Goal: Task Accomplishment & Management: Complete application form

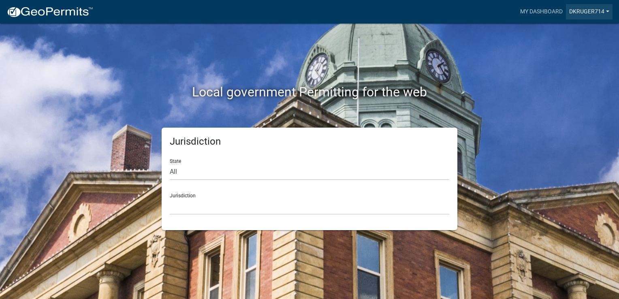
click at [587, 9] on link "dkruger714" at bounding box center [589, 11] width 47 height 15
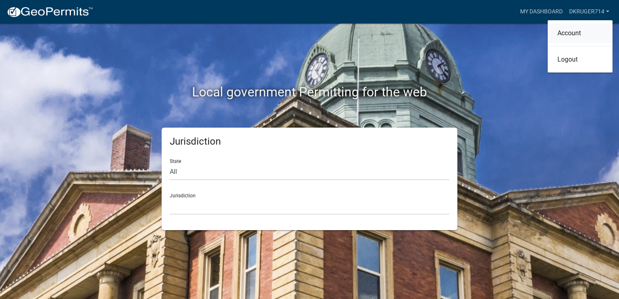
click at [577, 32] on link "Account" at bounding box center [580, 33] width 65 height 19
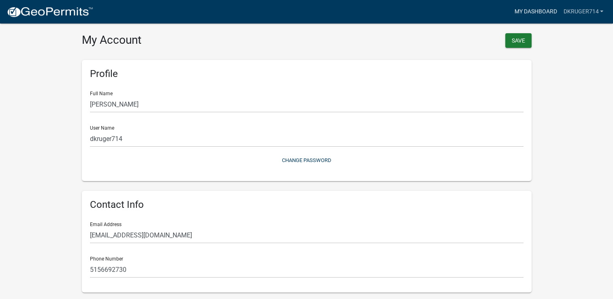
click at [543, 14] on link "My Dashboard" at bounding box center [535, 11] width 49 height 15
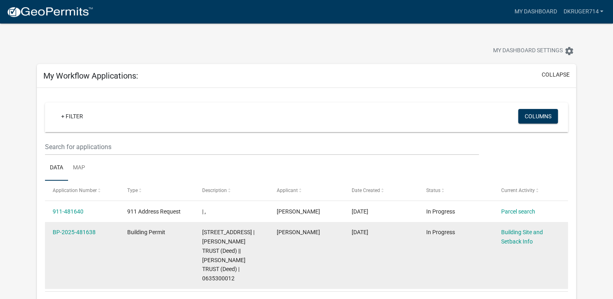
click at [148, 233] on span "Building Permit" at bounding box center [146, 232] width 38 height 6
click at [79, 231] on link "BP-2025-481638" at bounding box center [74, 232] width 43 height 6
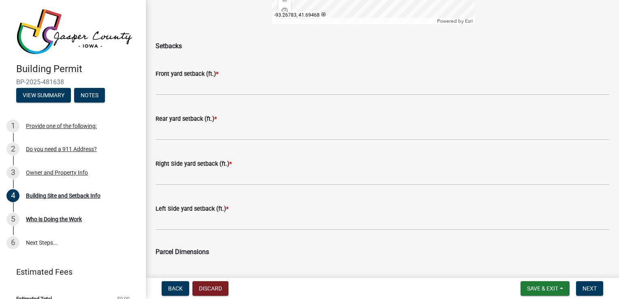
scroll to position [258, 0]
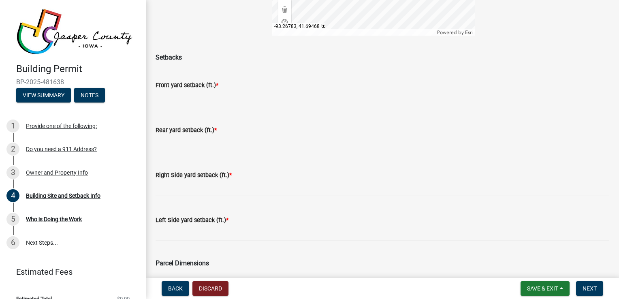
click at [191, 176] on label "Right Side yard setback (ft.) *" at bounding box center [194, 176] width 76 height 6
click at [229, 174] on span "*" at bounding box center [230, 175] width 2 height 7
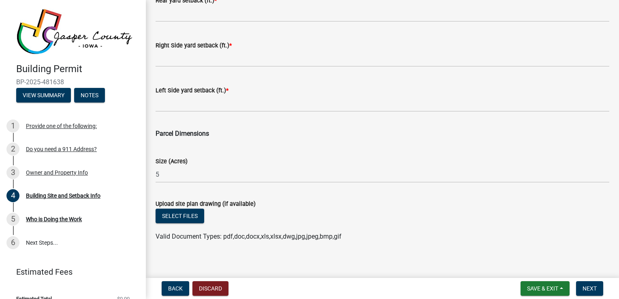
scroll to position [393, 0]
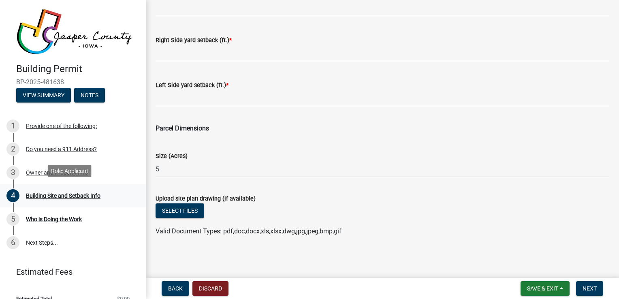
click at [46, 193] on div "Building Site and Setback Info" at bounding box center [63, 196] width 75 height 6
click at [54, 218] on div "Who is Doing the Work" at bounding box center [54, 219] width 56 height 6
click at [33, 216] on div "Who is Doing the Work" at bounding box center [54, 219] width 56 height 6
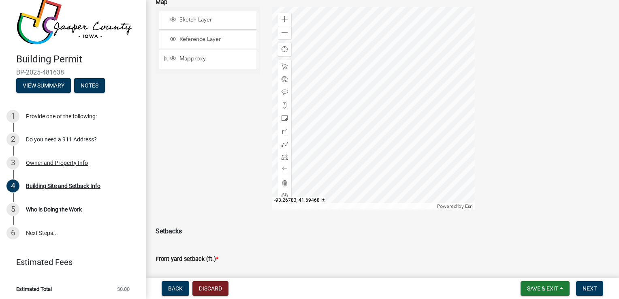
scroll to position [86, 0]
click at [373, 12] on div at bounding box center [373, 105] width 203 height 203
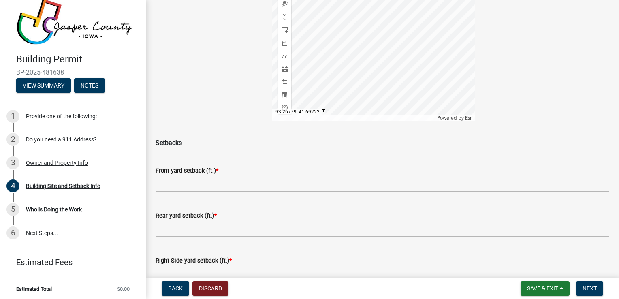
scroll to position [183, 0]
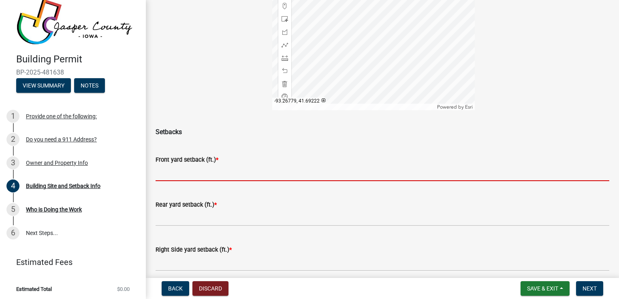
click at [176, 178] on input "text" at bounding box center [383, 173] width 454 height 17
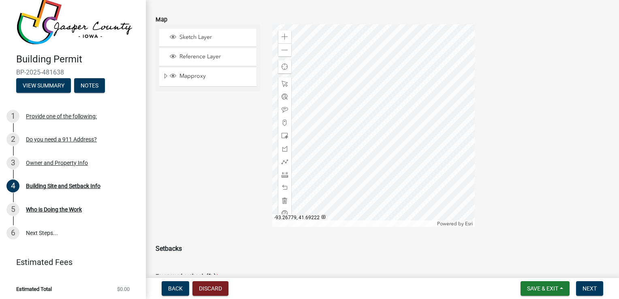
scroll to position [67, 0]
click at [54, 207] on div "Who is Doing the Work" at bounding box center [54, 210] width 56 height 6
click at [31, 231] on link "6 Next Steps..." at bounding box center [73, 233] width 146 height 24
click at [42, 113] on div "Provide one of the following:" at bounding box center [61, 116] width 71 height 6
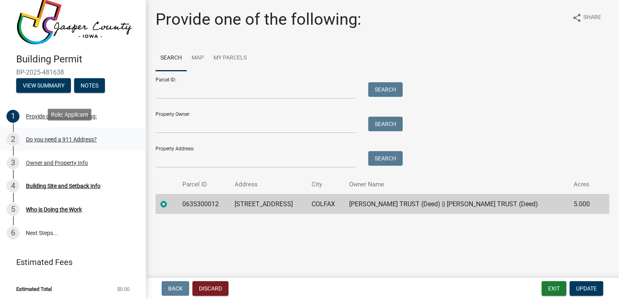
click at [38, 137] on div "Do you need a 911 Address?" at bounding box center [61, 140] width 71 height 6
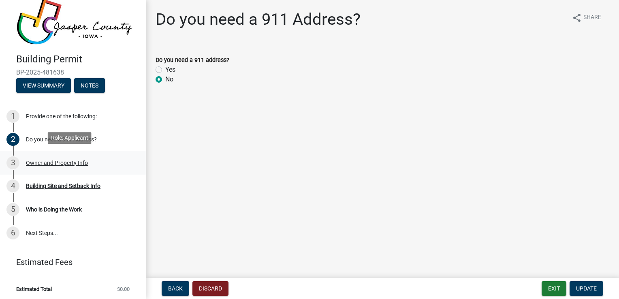
click at [46, 164] on div "3 Owner and Property Info" at bounding box center [69, 162] width 126 height 13
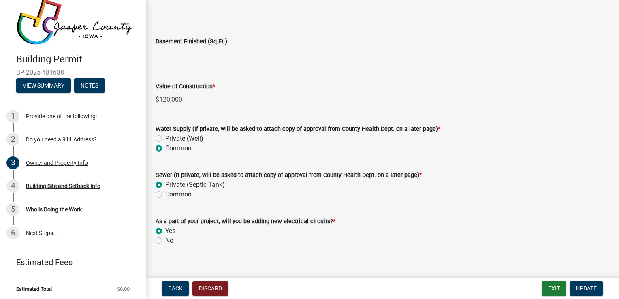
scroll to position [1728, 0]
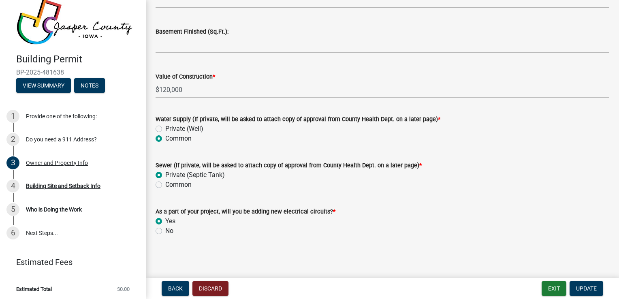
click at [165, 174] on label "Private (Septic Tank)" at bounding box center [195, 175] width 60 height 10
click at [165, 174] on input "Private (Septic Tank)" at bounding box center [167, 172] width 5 height 5
click at [165, 173] on label "Private (Septic Tank)" at bounding box center [195, 175] width 60 height 10
click at [165, 173] on input "Private (Septic Tank)" at bounding box center [167, 172] width 5 height 5
click at [165, 187] on label "Common" at bounding box center [178, 185] width 26 height 10
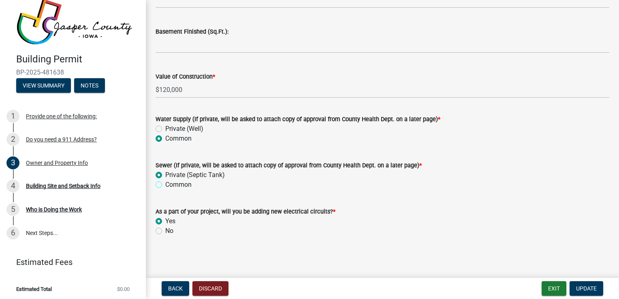
click at [165, 185] on input "Common" at bounding box center [167, 182] width 5 height 5
radio input "true"
click at [165, 187] on label "Common" at bounding box center [178, 185] width 26 height 10
click at [165, 185] on input "Common" at bounding box center [167, 182] width 5 height 5
click at [165, 174] on label "Private (Septic Tank)" at bounding box center [195, 175] width 60 height 10
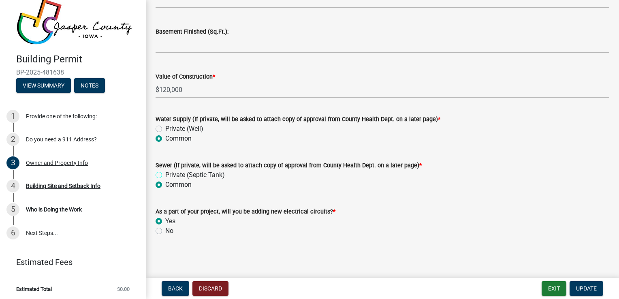
click at [165, 174] on input "Private (Septic Tank)" at bounding box center [167, 172] width 5 height 5
radio input "true"
click at [165, 175] on label "Private (Septic Tank)" at bounding box center [195, 175] width 60 height 10
click at [165, 175] on input "Private (Septic Tank)" at bounding box center [167, 172] width 5 height 5
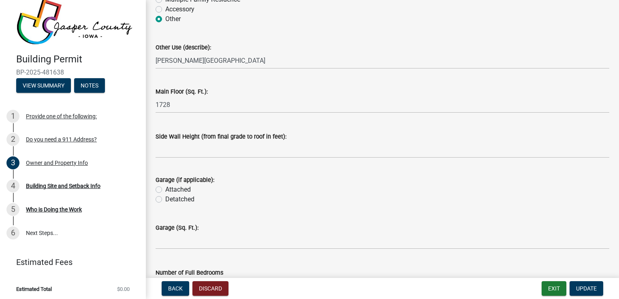
scroll to position [1377, 0]
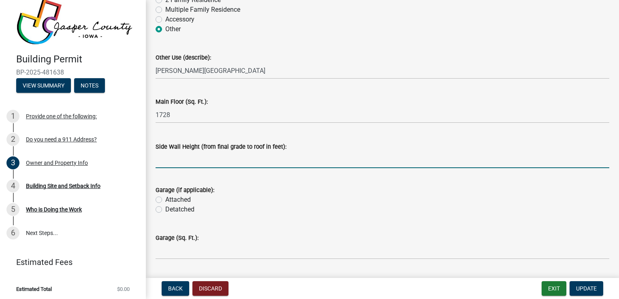
click at [178, 168] on input "text" at bounding box center [383, 160] width 454 height 17
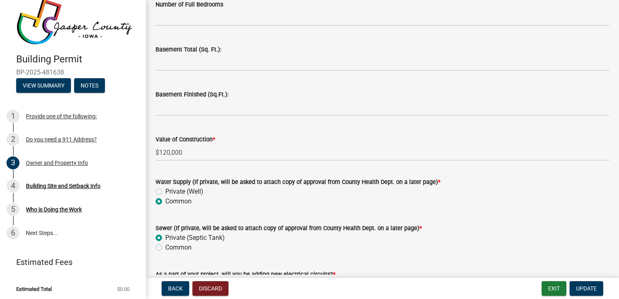
scroll to position [1689, 0]
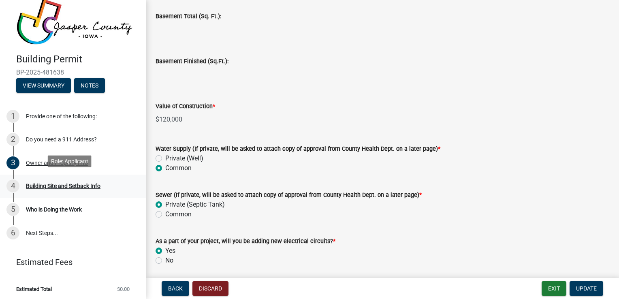
type input "154"
click at [66, 184] on div "Building Site and Setback Info" at bounding box center [63, 186] width 75 height 6
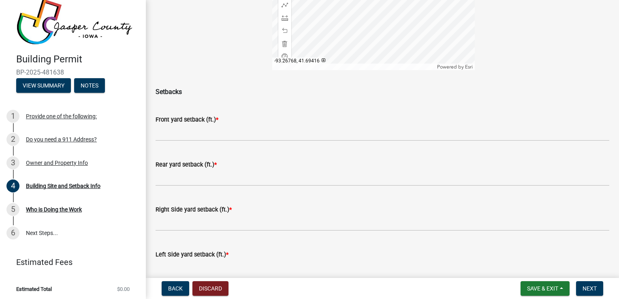
scroll to position [227, 0]
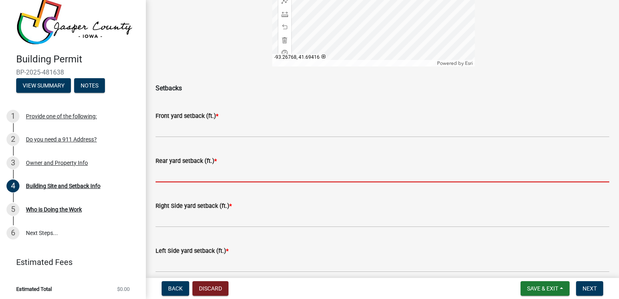
click at [176, 176] on input "text" at bounding box center [383, 174] width 454 height 17
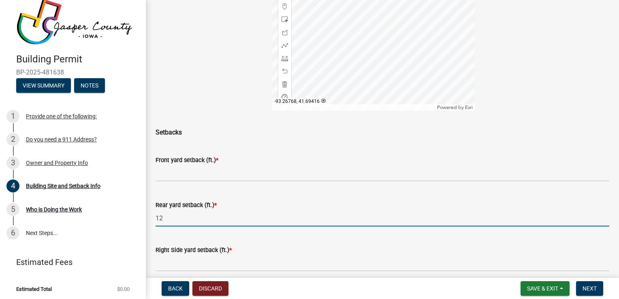
scroll to position [188, 0]
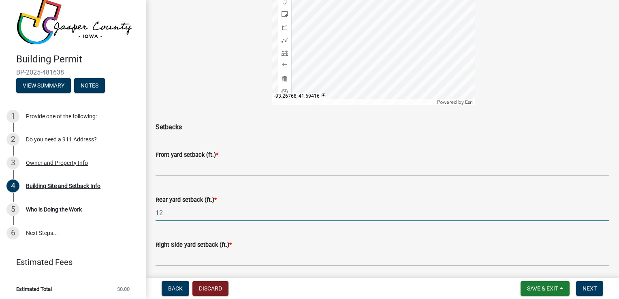
type input "12"
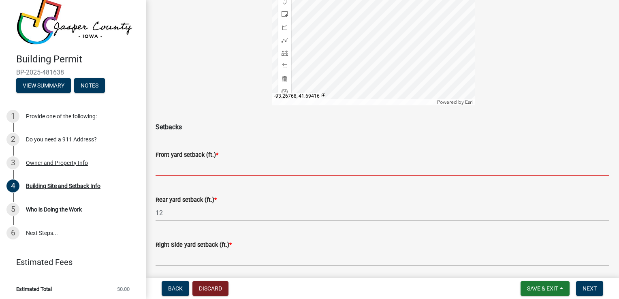
click at [184, 172] on input "text" at bounding box center [383, 168] width 454 height 17
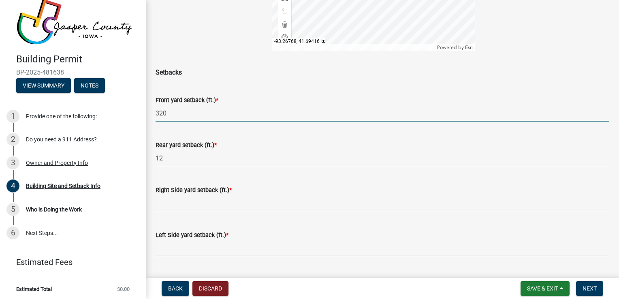
scroll to position [248, 0]
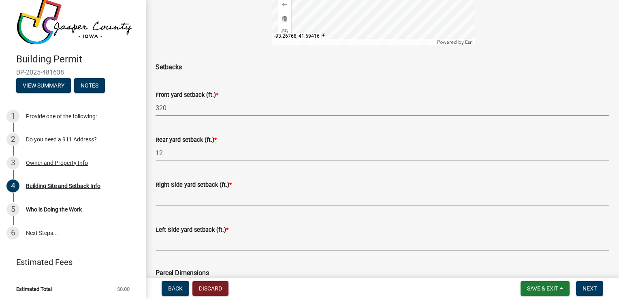
type input "320"
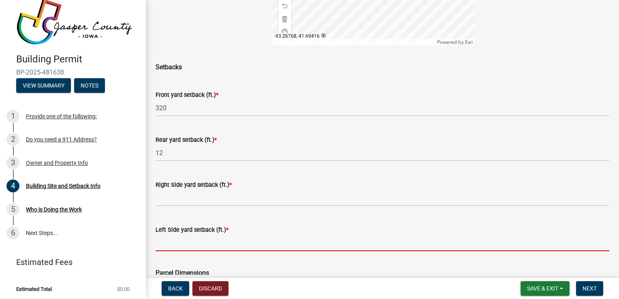
click at [193, 243] on input "text" at bounding box center [383, 243] width 454 height 17
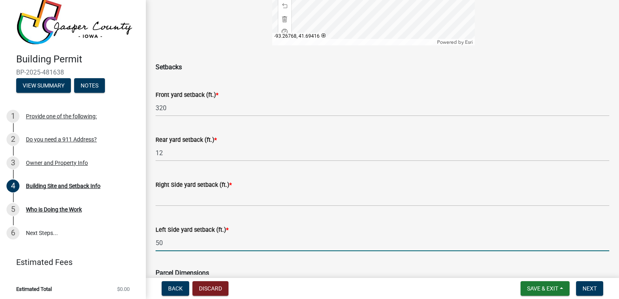
type input "50"
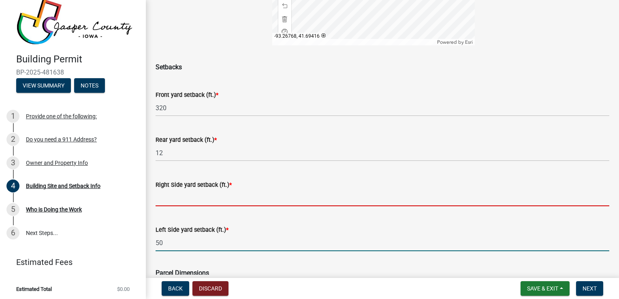
click at [185, 199] on input "text" at bounding box center [383, 198] width 454 height 17
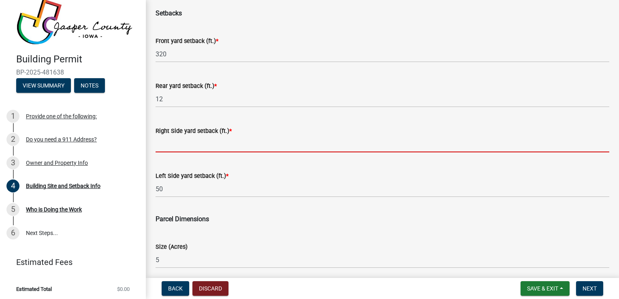
scroll to position [305, 0]
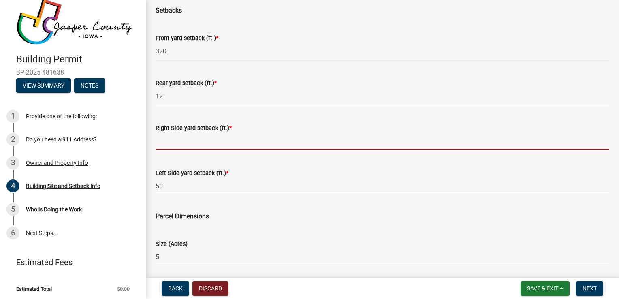
click at [168, 142] on input "text" at bounding box center [383, 141] width 454 height 17
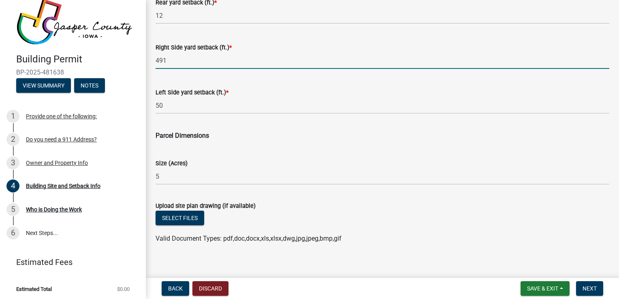
scroll to position [393, 0]
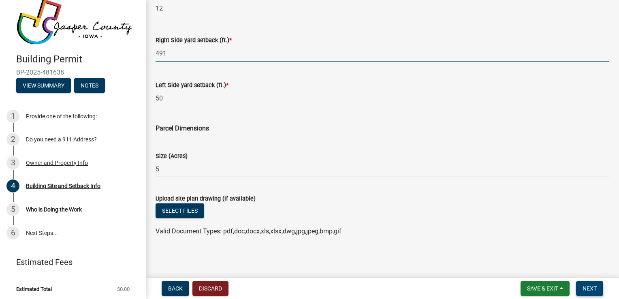
type input "491"
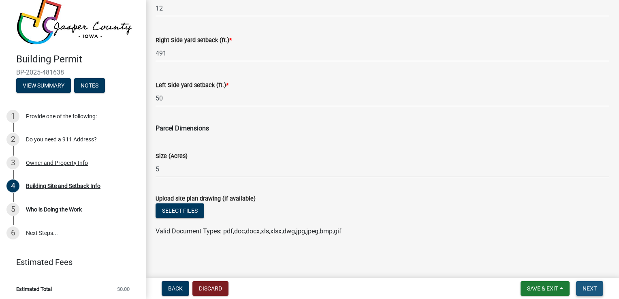
click at [591, 287] on span "Next" at bounding box center [590, 288] width 14 height 6
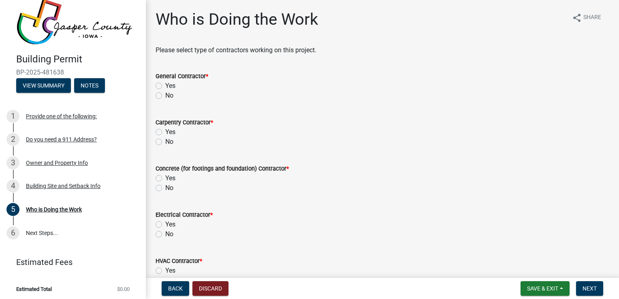
click at [165, 97] on label "No" at bounding box center [169, 96] width 8 height 10
click at [165, 96] on input "No" at bounding box center [167, 93] width 5 height 5
radio input "true"
click at [165, 134] on label "Yes" at bounding box center [170, 132] width 10 height 10
click at [165, 133] on input "Yes" at bounding box center [167, 129] width 5 height 5
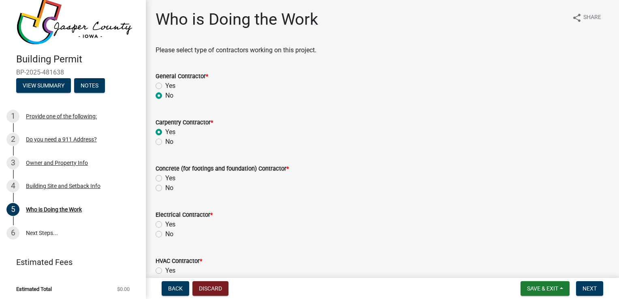
radio input "true"
click at [165, 178] on label "Yes" at bounding box center [170, 178] width 10 height 10
click at [165, 178] on input "Yes" at bounding box center [167, 175] width 5 height 5
radio input "true"
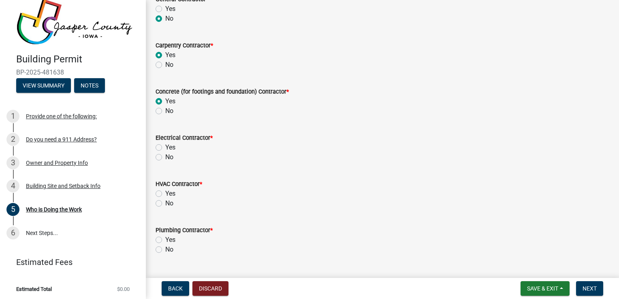
scroll to position [79, 0]
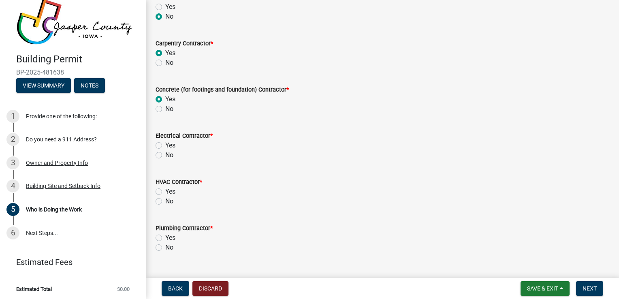
click at [165, 145] on label "Yes" at bounding box center [170, 146] width 10 height 10
click at [165, 145] on input "Yes" at bounding box center [167, 143] width 5 height 5
radio input "true"
click at [165, 201] on label "No" at bounding box center [169, 202] width 8 height 10
click at [165, 201] on input "No" at bounding box center [167, 199] width 5 height 5
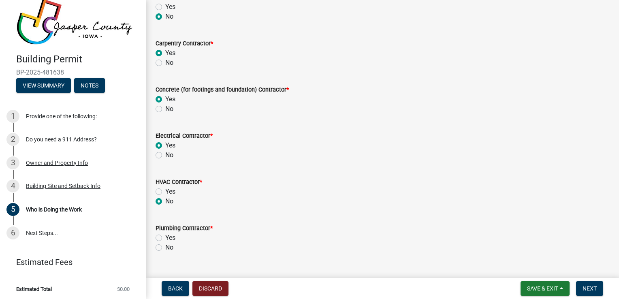
radio input "true"
click at [165, 246] on label "No" at bounding box center [169, 248] width 8 height 10
click at [165, 246] on input "No" at bounding box center [167, 245] width 5 height 5
radio input "true"
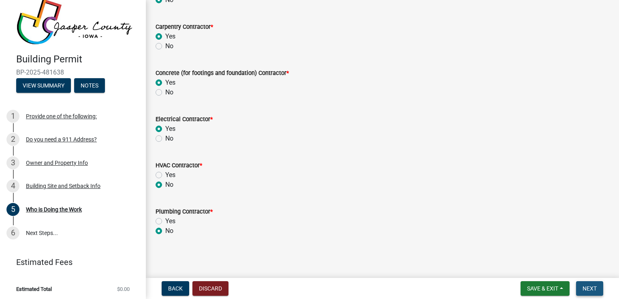
click at [586, 286] on span "Next" at bounding box center [590, 288] width 14 height 6
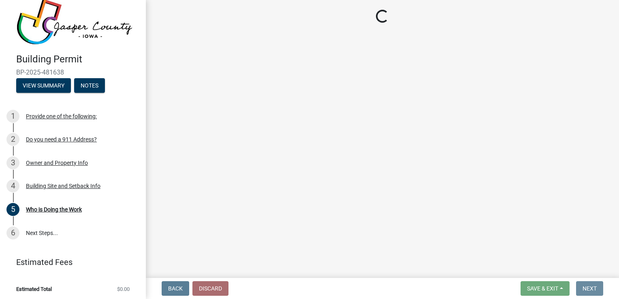
scroll to position [0, 0]
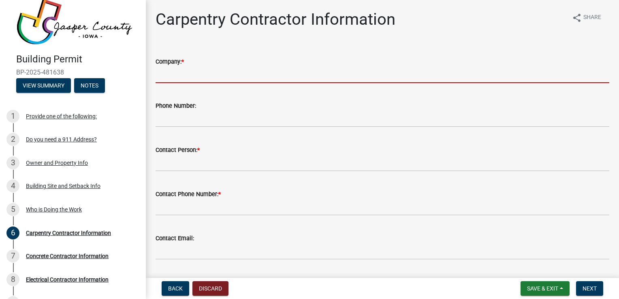
click at [171, 77] on input "Company: *" at bounding box center [383, 74] width 454 height 17
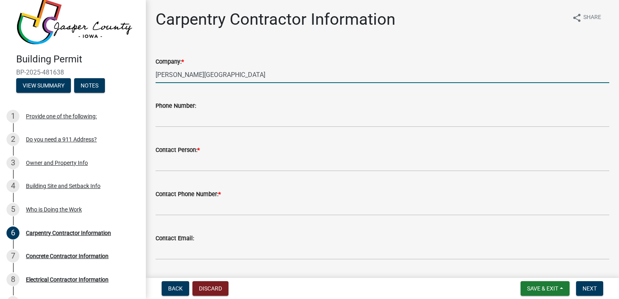
type input "[PERSON_NAME][GEOGRAPHIC_DATA]"
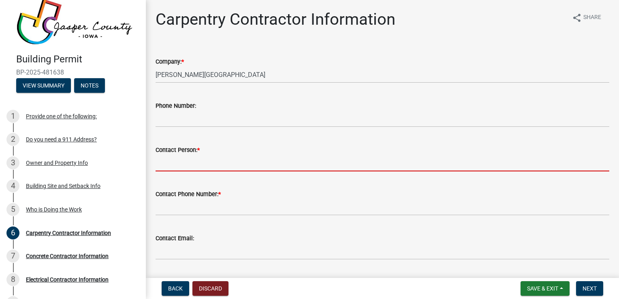
click at [172, 165] on input "Contact Person: *" at bounding box center [383, 163] width 454 height 17
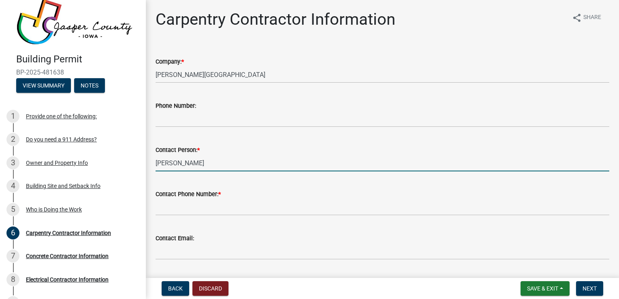
type input "[PERSON_NAME]"
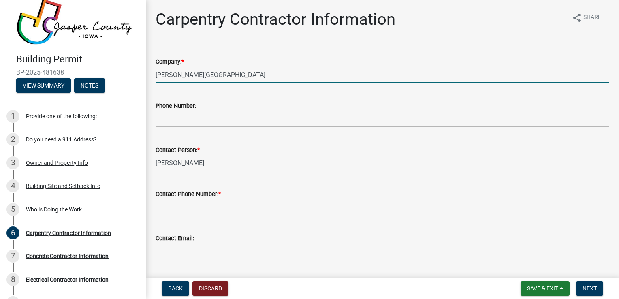
click at [211, 75] on input "[PERSON_NAME][GEOGRAPHIC_DATA]" at bounding box center [383, 74] width 454 height 17
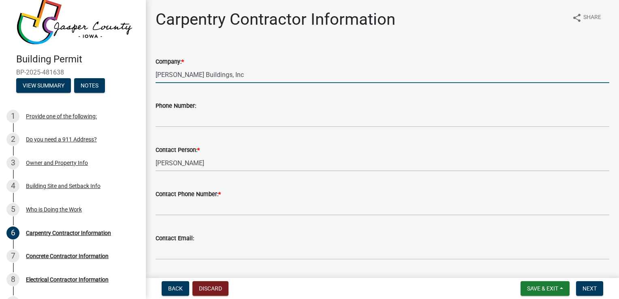
type input "[PERSON_NAME] Buildings, Inc"
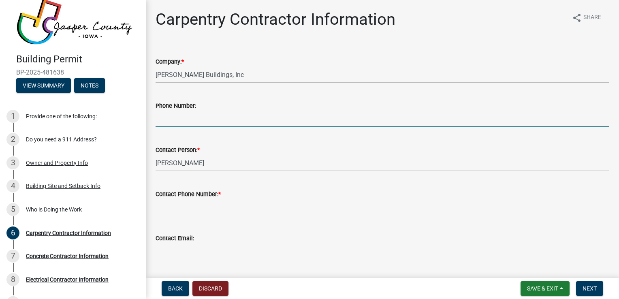
click at [180, 122] on input "Phone Number:" at bounding box center [383, 119] width 454 height 17
type input "[PHONE_NUMBER]"
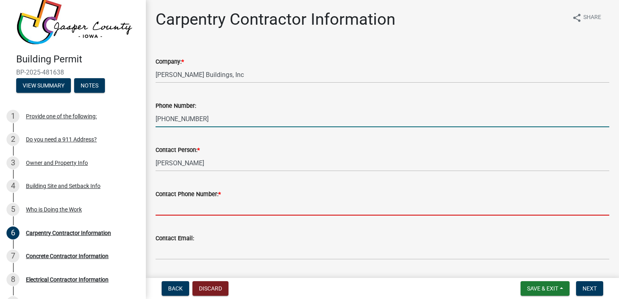
click at [181, 210] on input "Contact Phone Number: *" at bounding box center [383, 207] width 454 height 17
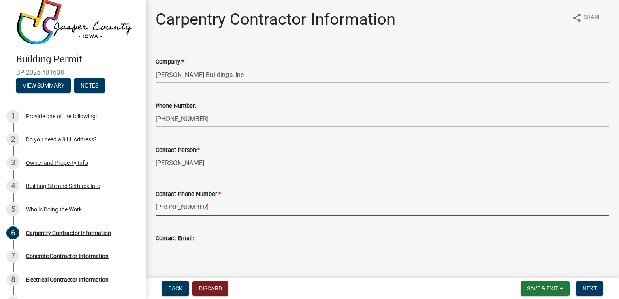
type input "[PHONE_NUMBER]"
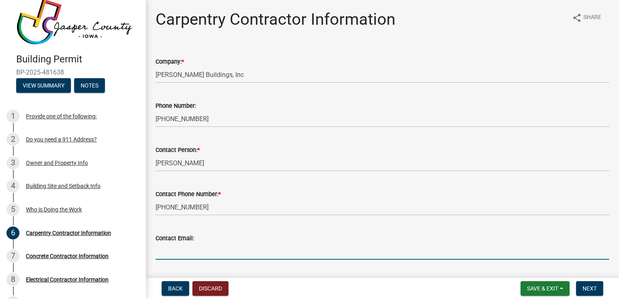
click at [173, 253] on input "Contact Email:" at bounding box center [383, 251] width 454 height 17
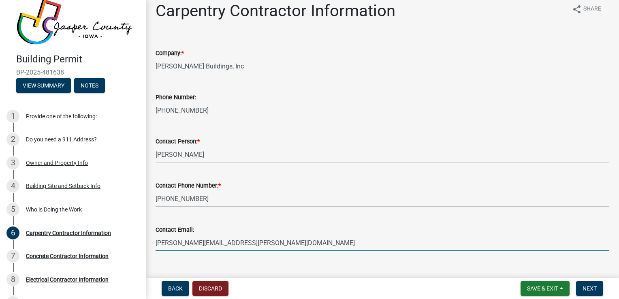
scroll to position [23, 0]
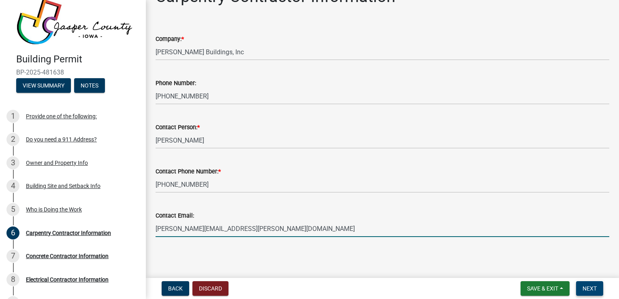
type input "[PERSON_NAME][EMAIL_ADDRESS][PERSON_NAME][DOMAIN_NAME]"
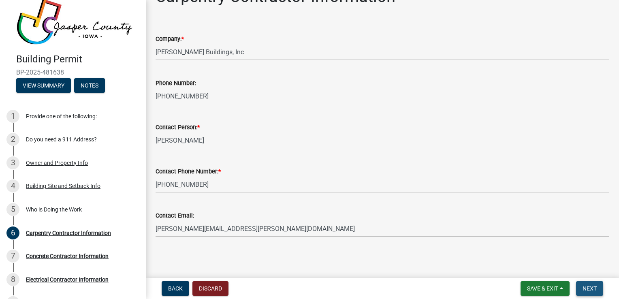
click at [593, 292] on button "Next" at bounding box center [589, 288] width 27 height 15
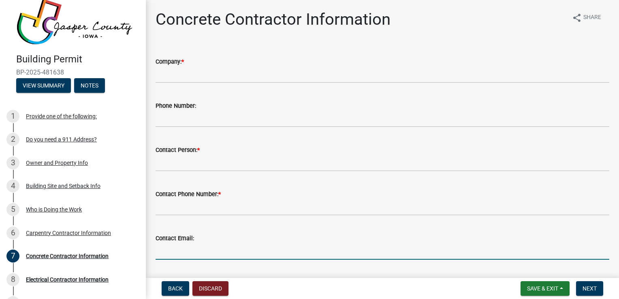
click at [168, 253] on input "Contact Email:" at bounding box center [383, 251] width 454 height 17
type input "[EMAIL_ADDRESS][DOMAIN_NAME]"
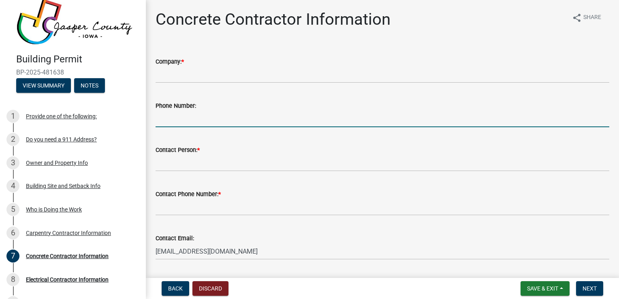
click at [172, 118] on input "Phone Number:" at bounding box center [383, 119] width 454 height 17
type input "[PHONE_NUMBER]"
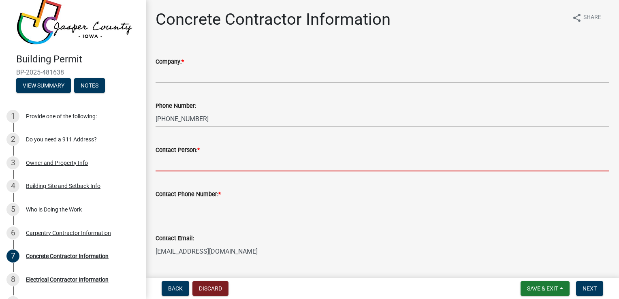
click at [170, 164] on input "Contact Person: *" at bounding box center [383, 163] width 454 height 17
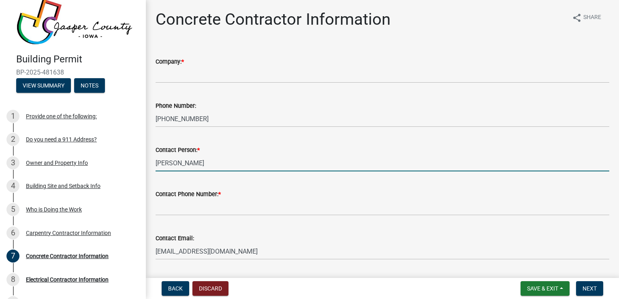
type input "[PERSON_NAME]"
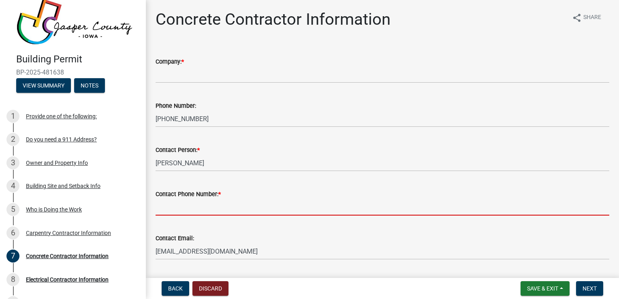
click at [161, 208] on input "Contact Phone Number: *" at bounding box center [383, 207] width 454 height 17
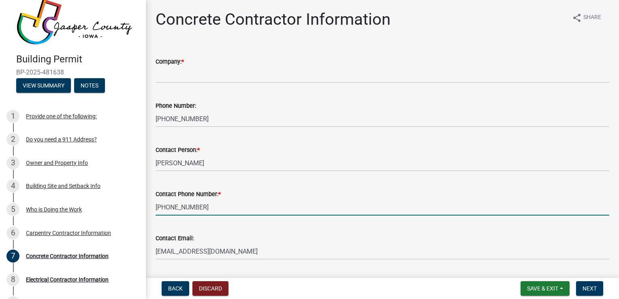
type input "[PHONE_NUMBER]"
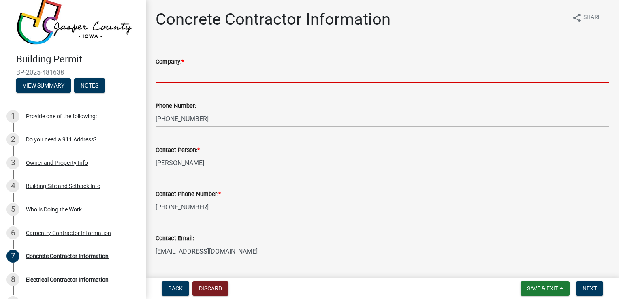
click at [184, 77] on input "Company: *" at bounding box center [383, 74] width 454 height 17
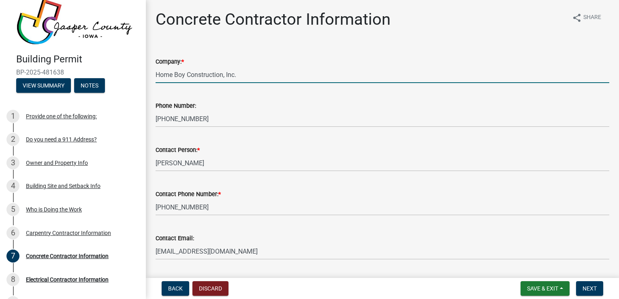
scroll to position [23, 0]
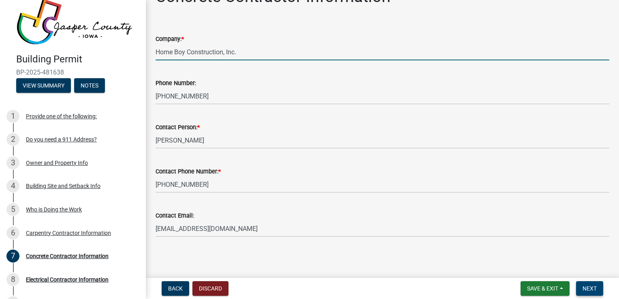
type input "Home Boy Construction, Inc."
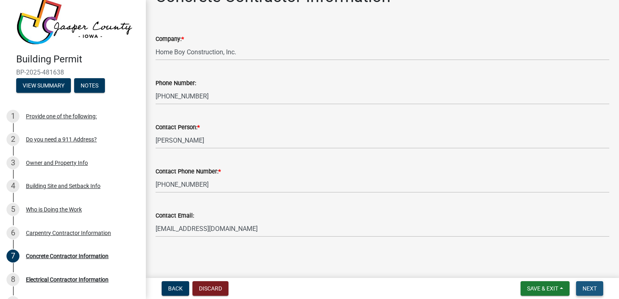
click at [594, 288] on span "Next" at bounding box center [590, 288] width 14 height 6
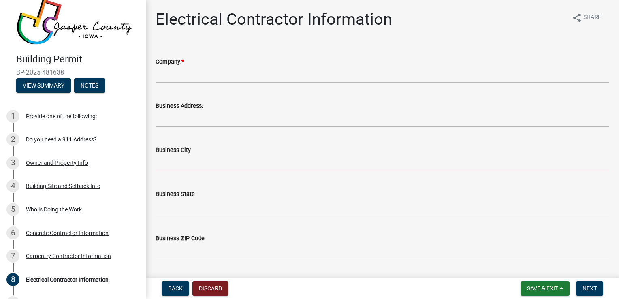
click at [186, 165] on input "Business City" at bounding box center [383, 163] width 454 height 17
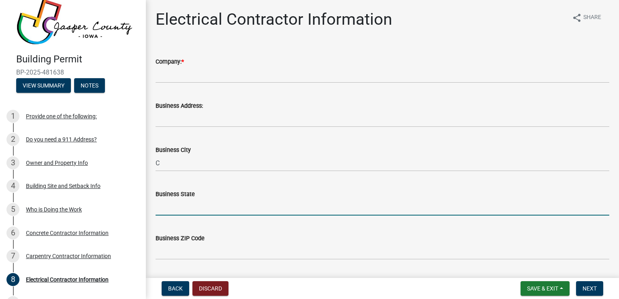
click at [158, 210] on input "Business State" at bounding box center [383, 207] width 454 height 17
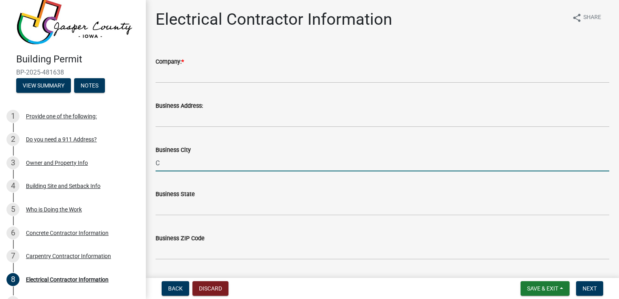
click at [175, 163] on input "C" at bounding box center [383, 163] width 454 height 17
click at [205, 161] on input "C" at bounding box center [383, 163] width 454 height 17
type input "Colfax"
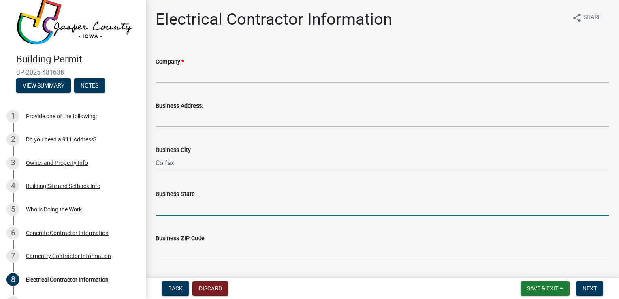
click at [156, 209] on input "Business State" at bounding box center [383, 207] width 454 height 17
type input "IA"
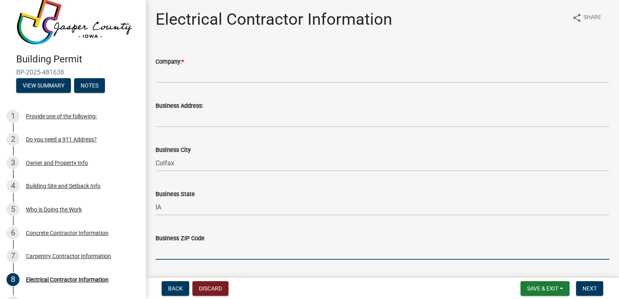
click at [163, 256] on input "Business ZIP Code" at bounding box center [383, 251] width 454 height 17
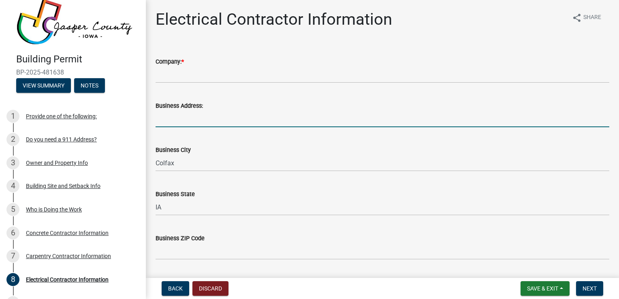
click at [179, 119] on input "Business Address:" at bounding box center [383, 119] width 454 height 17
type input "[STREET_ADDRESS]"
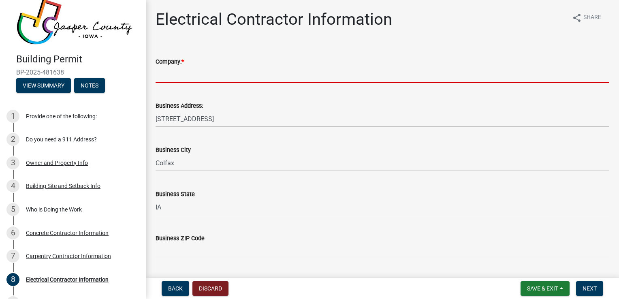
click at [177, 77] on input "Company: *" at bounding box center [383, 74] width 454 height 17
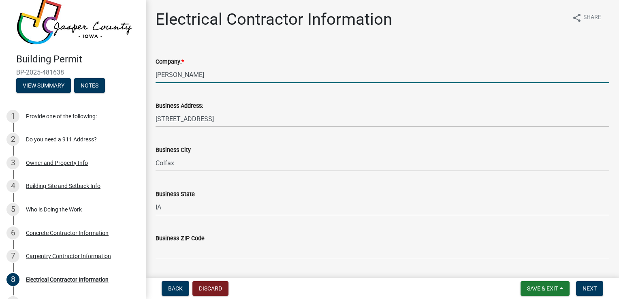
type input "[PERSON_NAME]"
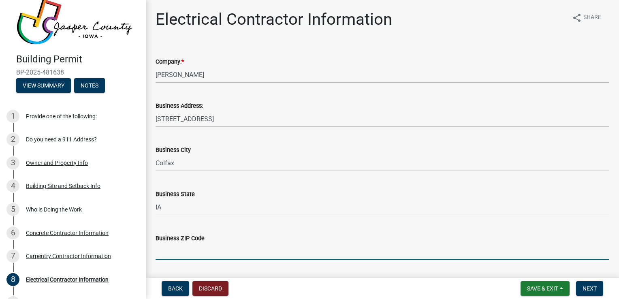
click at [178, 251] on input "Business ZIP Code" at bounding box center [383, 251] width 454 height 17
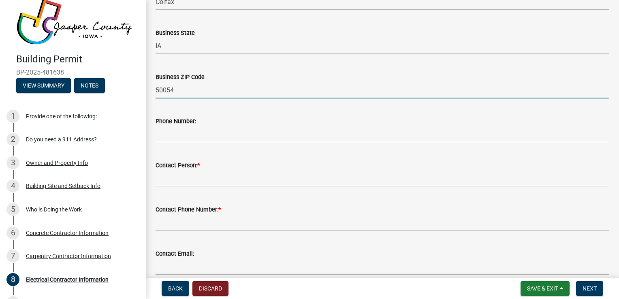
scroll to position [162, 0]
type input "50054"
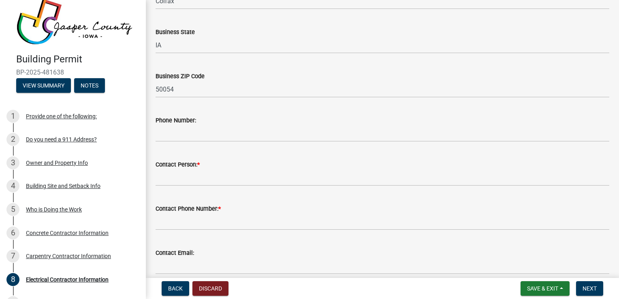
click at [216, 187] on wm-data-entity-input "Contact Person: *" at bounding box center [383, 170] width 454 height 44
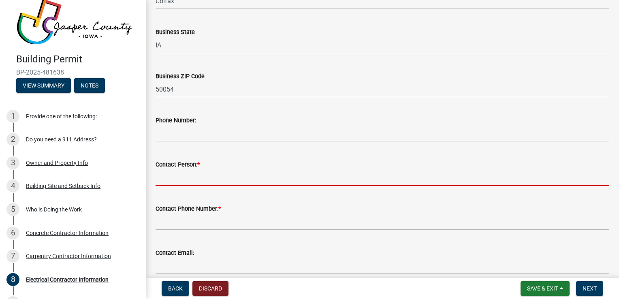
click at [195, 176] on input "Contact Person: *" at bounding box center [383, 177] width 454 height 17
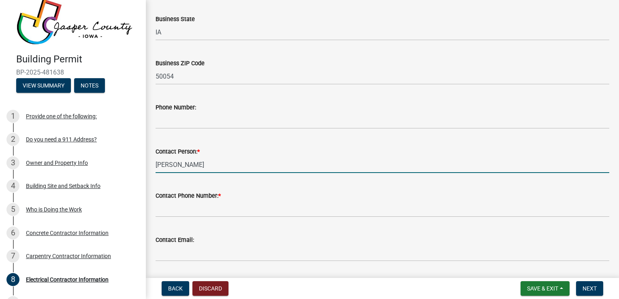
scroll to position [176, 0]
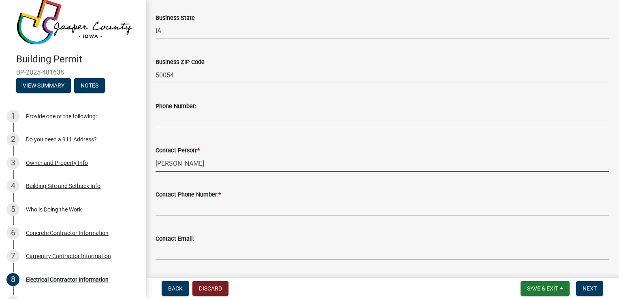
type input "[PERSON_NAME]"
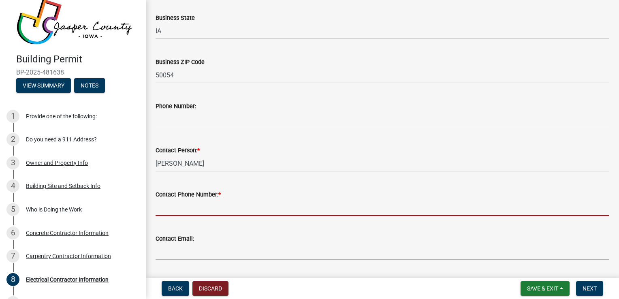
click at [168, 212] on input "Contact Phone Number: *" at bounding box center [383, 207] width 454 height 17
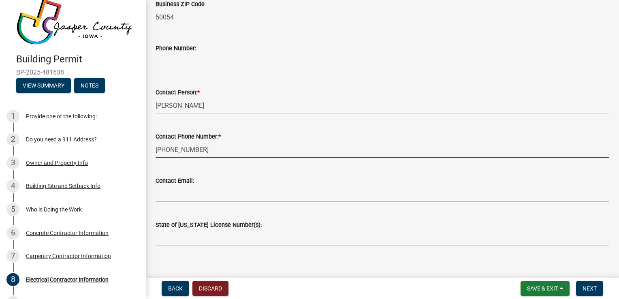
scroll to position [244, 0]
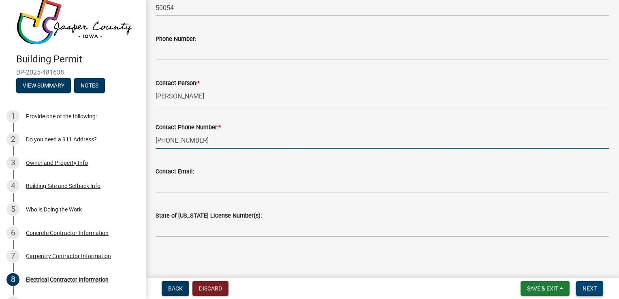
type input "[PHONE_NUMBER]"
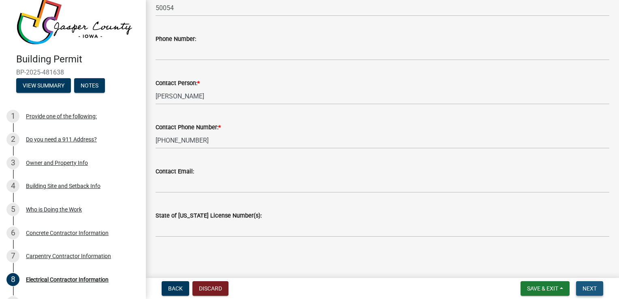
click at [591, 287] on span "Next" at bounding box center [590, 288] width 14 height 6
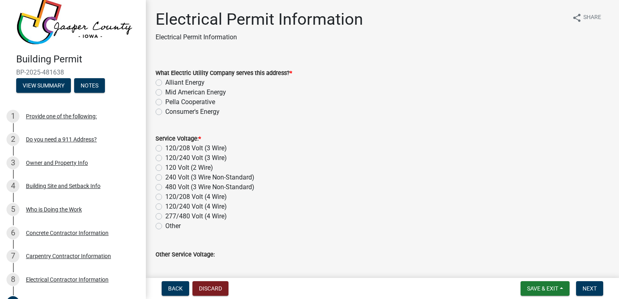
click at [165, 93] on label "Mid American Energy" at bounding box center [195, 93] width 61 height 10
click at [165, 93] on input "Mid American Energy" at bounding box center [167, 90] width 5 height 5
radio input "true"
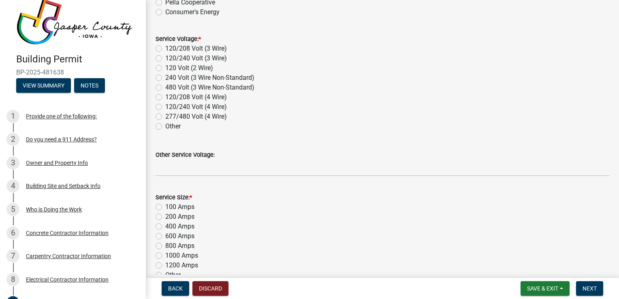
scroll to position [98, 0]
click at [165, 108] on label "120/240 Volt (4 Wire)" at bounding box center [196, 109] width 62 height 10
click at [165, 108] on input "120/240 Volt (4 Wire)" at bounding box center [167, 106] width 5 height 5
radio input "true"
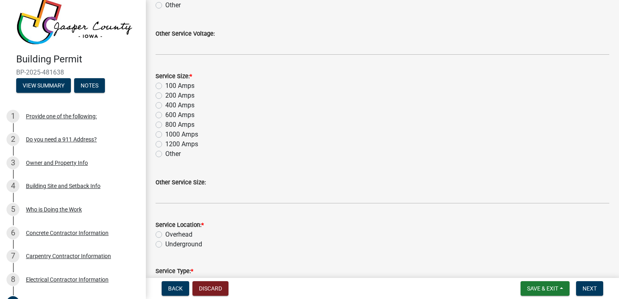
scroll to position [219, 0]
click at [165, 245] on label "Underground" at bounding box center [183, 246] width 37 height 10
click at [165, 245] on input "Underground" at bounding box center [167, 243] width 5 height 5
radio input "true"
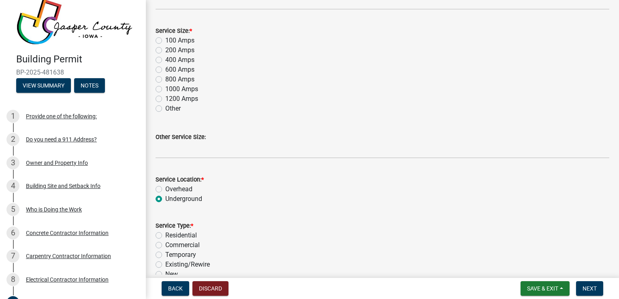
scroll to position [265, 0]
click at [165, 50] on label "200 Amps" at bounding box center [179, 52] width 29 height 10
click at [165, 50] on input "200 Amps" at bounding box center [167, 49] width 5 height 5
radio input "true"
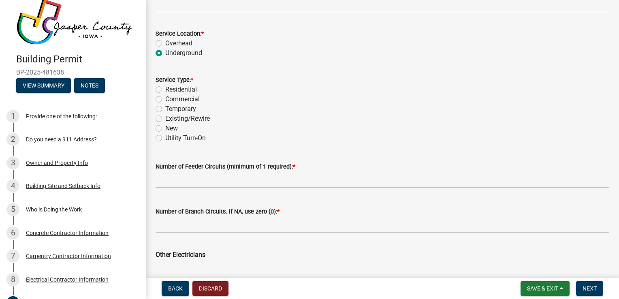
scroll to position [429, 0]
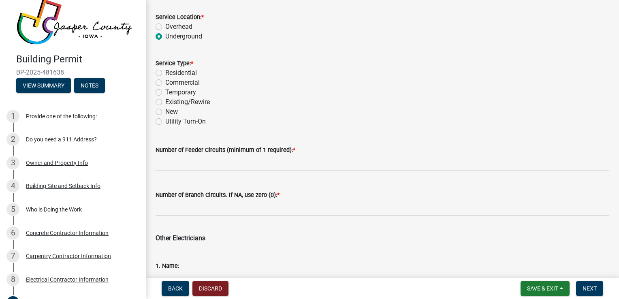
click at [165, 71] on label "Residential" at bounding box center [181, 73] width 32 height 10
click at [165, 71] on input "Residential" at bounding box center [167, 70] width 5 height 5
radio input "true"
click at [165, 71] on label "Residential" at bounding box center [181, 73] width 32 height 10
click at [165, 71] on input "Residential" at bounding box center [167, 70] width 5 height 5
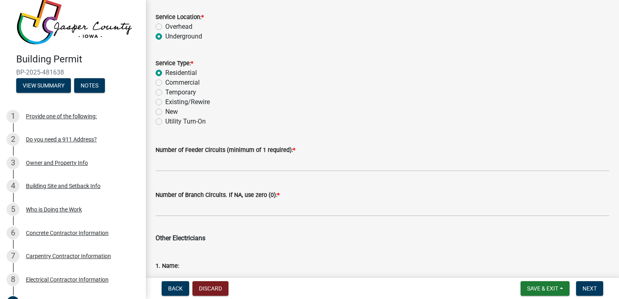
click at [165, 113] on label "New" at bounding box center [171, 112] width 13 height 10
click at [165, 112] on input "New" at bounding box center [167, 109] width 5 height 5
radio input "true"
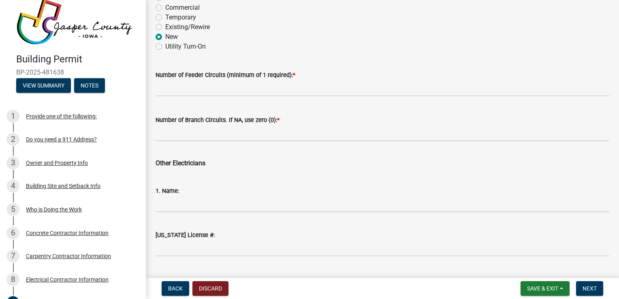
scroll to position [512, 0]
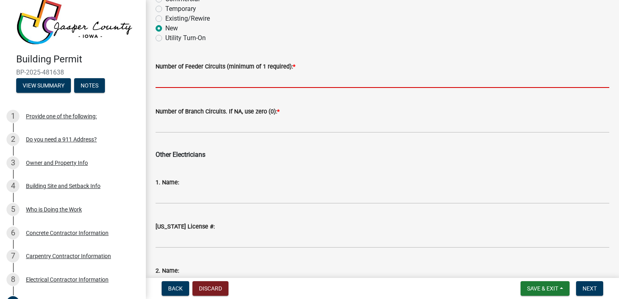
click at [201, 81] on input "text" at bounding box center [383, 79] width 454 height 17
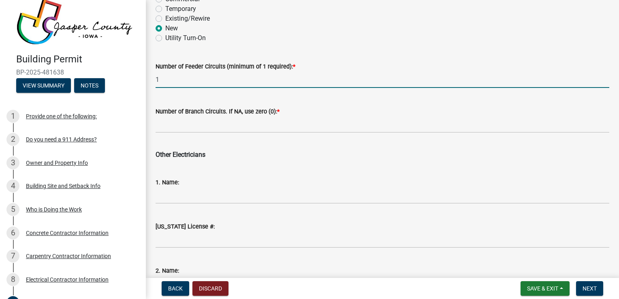
type input "1"
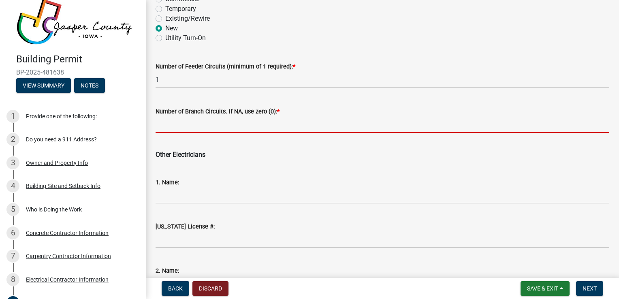
click at [190, 129] on input "text" at bounding box center [383, 124] width 454 height 17
type input "0"
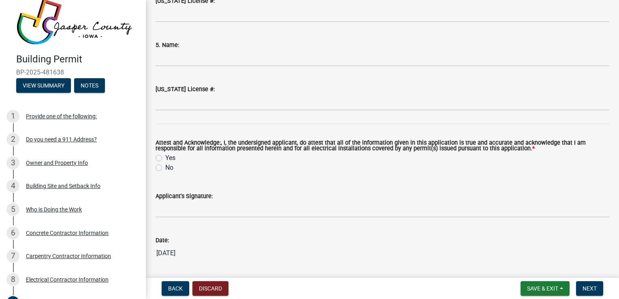
scroll to position [1006, 0]
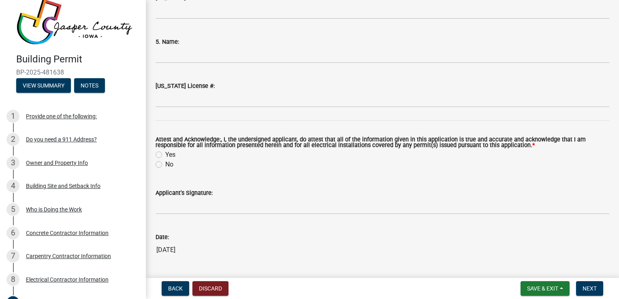
type input "6"
click at [165, 156] on label "Yes" at bounding box center [170, 155] width 10 height 10
click at [165, 155] on input "Yes" at bounding box center [167, 152] width 5 height 5
radio input "true"
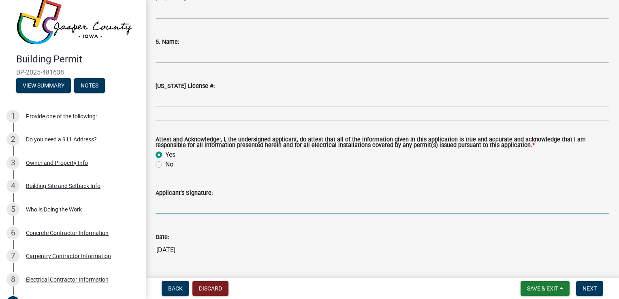
click at [214, 204] on input "Applicant's Signature:" at bounding box center [383, 206] width 454 height 17
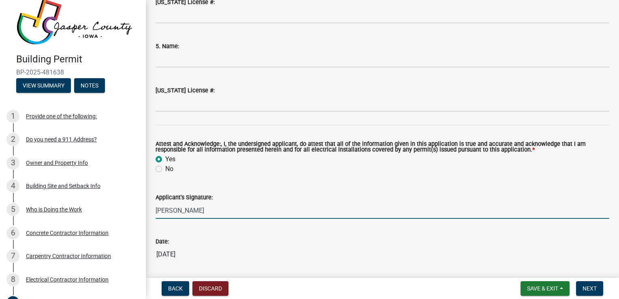
scroll to position [1028, 0]
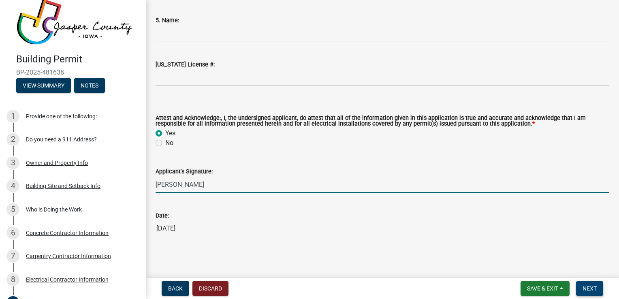
type input "[PERSON_NAME]"
click at [594, 288] on span "Next" at bounding box center [590, 288] width 14 height 6
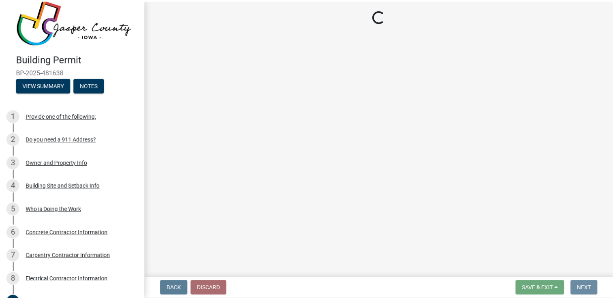
scroll to position [0, 0]
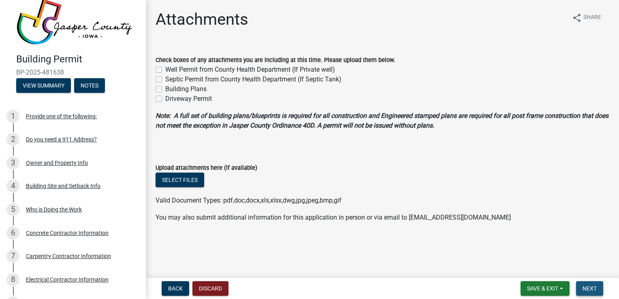
click at [592, 288] on span "Next" at bounding box center [590, 288] width 14 height 6
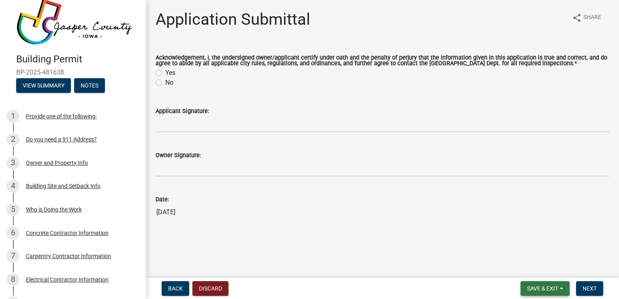
click at [553, 287] on span "Save & Exit" at bounding box center [542, 288] width 31 height 6
click at [535, 269] on button "Save & Exit" at bounding box center [537, 267] width 65 height 19
